Goal: Communication & Community: Share content

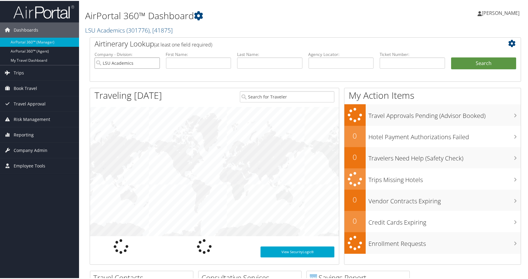
click at [151, 68] on input "LSU Academics" at bounding box center [127, 62] width 65 height 11
click at [281, 68] on input "text" at bounding box center [269, 62] width 65 height 11
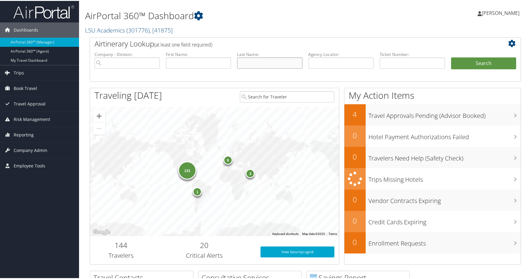
click at [254, 68] on input "text" at bounding box center [269, 62] width 65 height 11
paste input "tailleser"
type input "tailleser"
click at [189, 68] on input "text" at bounding box center [198, 62] width 65 height 11
type input "james"
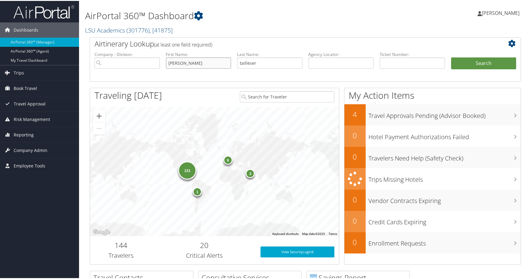
click at [451, 57] on button "Search" at bounding box center [483, 63] width 65 height 12
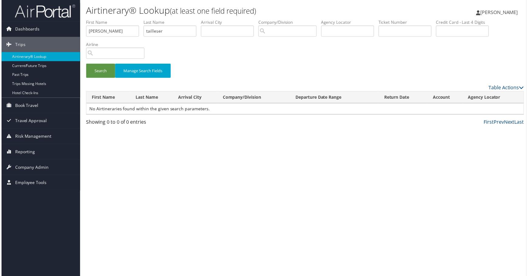
click at [148, 48] on label "Airline" at bounding box center [116, 45] width 63 height 6
drag, startPoint x: 218, startPoint y: 43, endPoint x: 165, endPoint y: 44, distance: 53.2
click at [165, 19] on ul "First Name james Last Name tailleser Departure City Arrival City Company/Divisi…" at bounding box center [305, 19] width 441 height 0
click at [196, 37] on input "tailleser" at bounding box center [169, 31] width 53 height 11
click at [193, 37] on input "tailleser" at bounding box center [169, 31] width 53 height 11
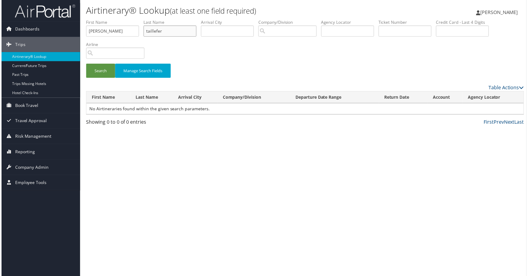
type input "taillefer"
drag, startPoint x: 131, startPoint y: 45, endPoint x: 85, endPoint y: 43, distance: 45.7
click at [85, 37] on input "james" at bounding box center [111, 31] width 53 height 11
click at [107, 78] on button "Search" at bounding box center [99, 71] width 29 height 14
click at [380, 37] on input "text" at bounding box center [406, 31] width 53 height 11
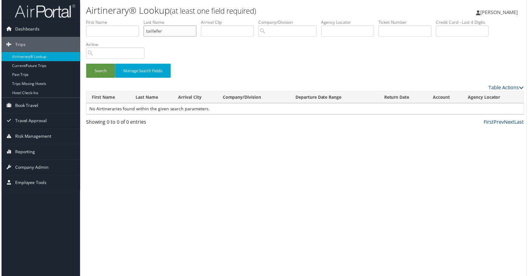
click at [196, 37] on input "taillefer" at bounding box center [169, 31] width 53 height 11
drag, startPoint x: 213, startPoint y: 46, endPoint x: 170, endPoint y: 45, distance: 43.2
click at [170, 19] on ul "First Name Last Name taillefer Departure City Arrival City Company/Division Air…" at bounding box center [305, 19] width 441 height 0
click at [380, 37] on input "text" at bounding box center [406, 31] width 53 height 11
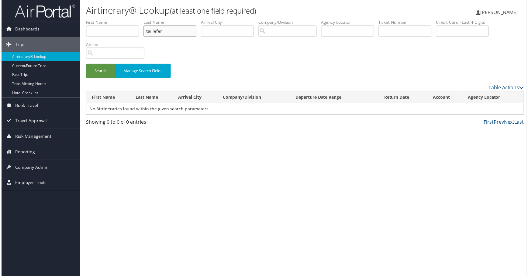
click at [196, 37] on input "taillefer" at bounding box center [169, 31] width 53 height 11
drag, startPoint x: 203, startPoint y: 44, endPoint x: 142, endPoint y: 44, distance: 60.8
click at [142, 19] on ul "First Name Last Name taillefer Departure City Arrival City Company/Division Air…" at bounding box center [305, 19] width 441 height 0
drag, startPoint x: 145, startPoint y: 79, endPoint x: 137, endPoint y: 81, distance: 8.4
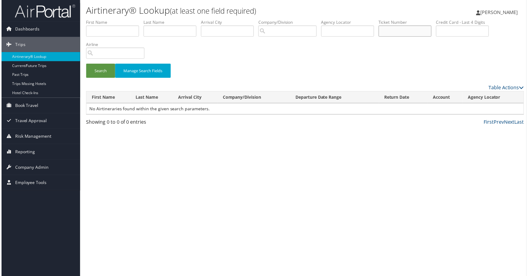
click at [380, 37] on input "text" at bounding box center [406, 31] width 53 height 11
paste input "0017308285907"
drag, startPoint x: 106, startPoint y: 103, endPoint x: 100, endPoint y: 106, distance: 6.3
click at [106, 78] on button "Search" at bounding box center [99, 71] width 29 height 14
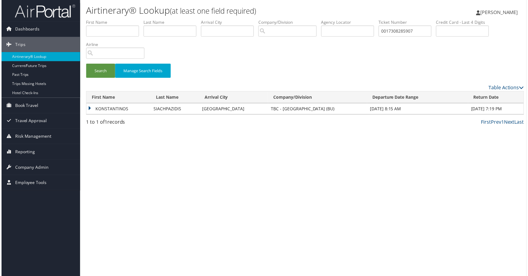
click at [121, 115] on td "KONSTANTINOS" at bounding box center [117, 109] width 64 height 11
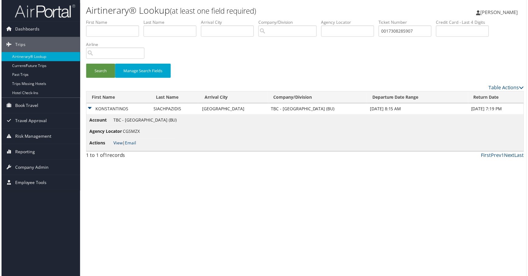
click at [122, 146] on link "View" at bounding box center [117, 144] width 9 height 6
drag, startPoint x: 153, startPoint y: 73, endPoint x: 56, endPoint y: 74, distance: 97.3
click at [56, 74] on div "Dashboards AirPortal 360™ (Manager) AirPortal 360™ (Agent) My Travel Dashboard …" at bounding box center [266, 139] width 532 height 279
paste input "526730834522"
type input "5267308345227"
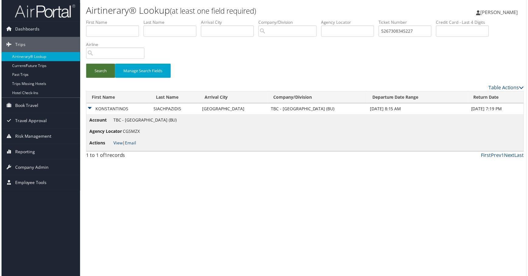
click at [108, 78] on button "Search" at bounding box center [99, 71] width 29 height 14
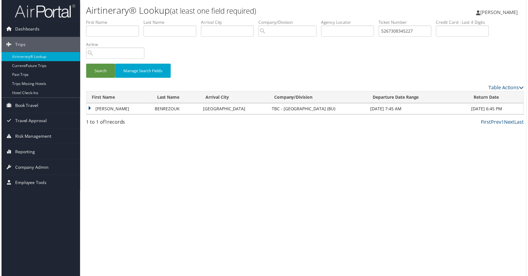
click at [112, 115] on td "MOHAMMED" at bounding box center [118, 109] width 66 height 11
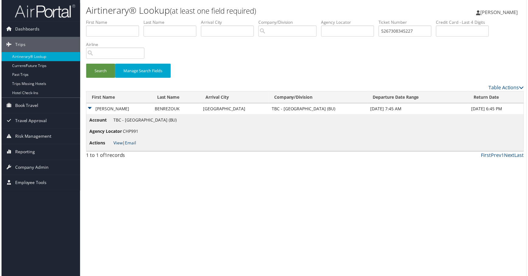
click at [122, 146] on link "View" at bounding box center [117, 144] width 9 height 6
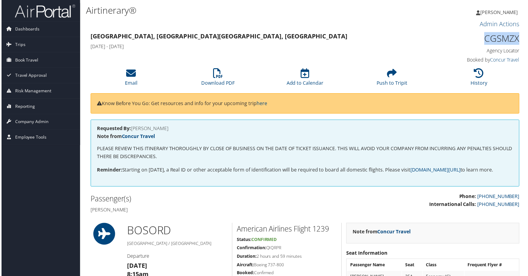
drag, startPoint x: 461, startPoint y: 57, endPoint x: 521, endPoint y: 52, distance: 60.4
click at [521, 52] on div "CGSMZX Agency Locator Agency Locator CGSMZX Booked by Concur Travel Booked by C…" at bounding box center [471, 48] width 110 height 35
copy h1 "CGSMZX"
click at [127, 78] on icon at bounding box center [131, 74] width 10 height 10
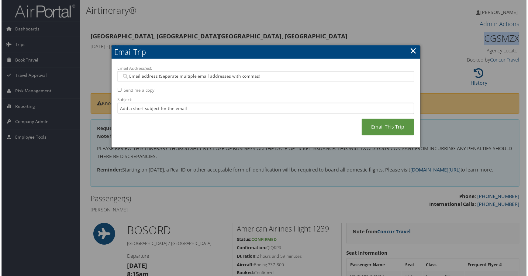
drag, startPoint x: 121, startPoint y: 107, endPoint x: 121, endPoint y: 103, distance: 3.7
click at [118, 92] on input "Send me a copy" at bounding box center [119, 90] width 4 height 4
checkbox input "true"
click at [138, 80] on input "Email Address(es):" at bounding box center [263, 77] width 284 height 6
paste input "[EMAIL_ADDRESS][DOMAIN_NAME]"
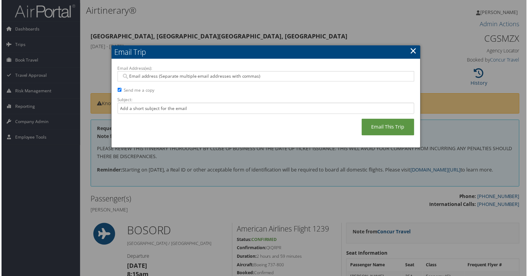
type input "[EMAIL_ADDRESS][DOMAIN_NAME]"
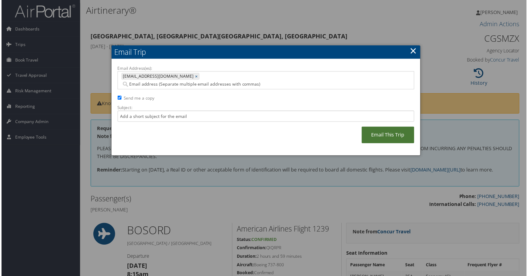
click at [363, 144] on link "Email This Trip" at bounding box center [389, 135] width 53 height 17
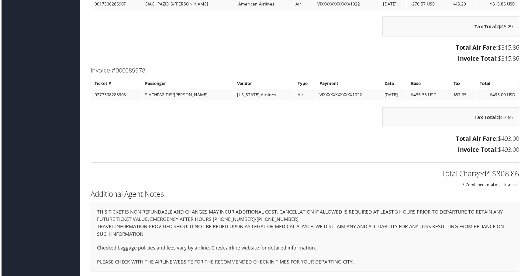
scroll to position [1150, 0]
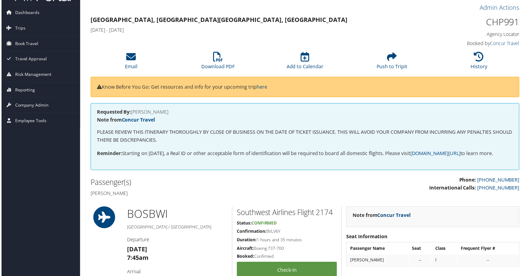
scroll to position [30, 0]
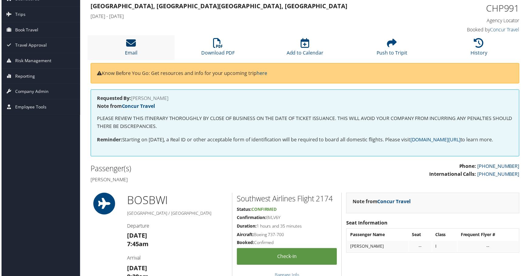
click at [133, 56] on link "Email" at bounding box center [130, 49] width 12 height 15
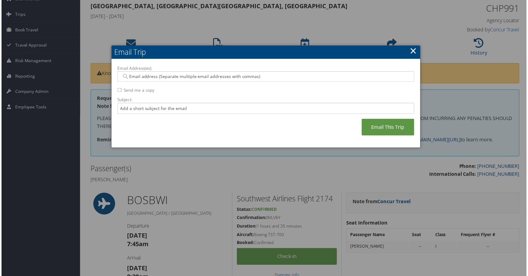
click at [120, 92] on input "Send me a copy" at bounding box center [119, 90] width 4 height 4
checkbox input "true"
click at [136, 80] on input "Email Address(es):" at bounding box center [263, 77] width 284 height 6
paste input "case@bu.edu"
type input "case@bu.edu"
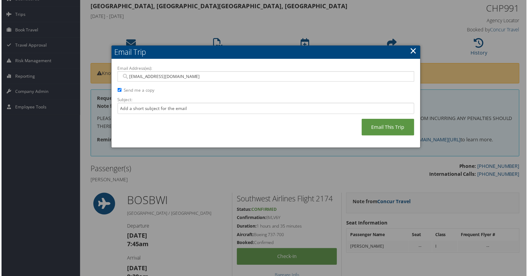
type input "case@bu.edu"
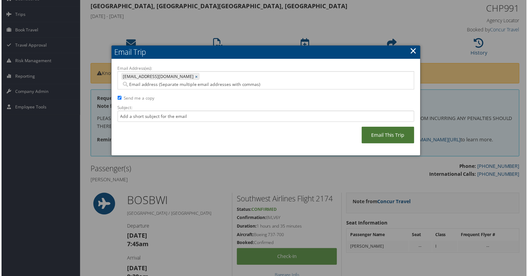
click at [363, 144] on link "Email This Trip" at bounding box center [389, 135] width 53 height 17
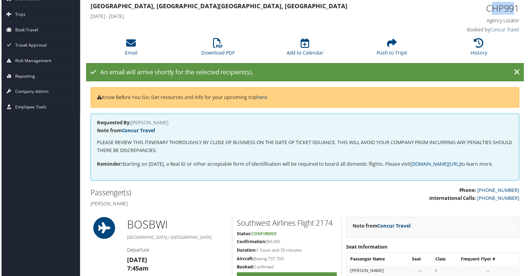
drag, startPoint x: 476, startPoint y: 26, endPoint x: 509, endPoint y: 26, distance: 33.2
click at [509, 15] on h1 "CHP991" at bounding box center [470, 8] width 101 height 13
click at [515, 15] on h1 "CHP991" at bounding box center [470, 8] width 101 height 13
drag, startPoint x: 515, startPoint y: 25, endPoint x: 465, endPoint y: 25, distance: 49.9
click at [465, 15] on h1 "CHP991" at bounding box center [470, 8] width 101 height 13
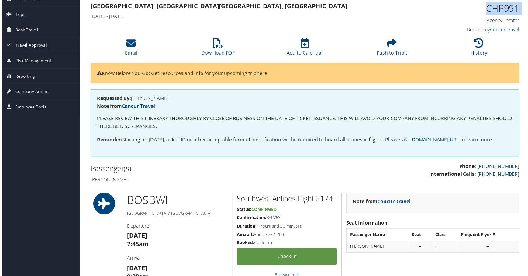
copy div "CHP991"
